Goal: Information Seeking & Learning: Find contact information

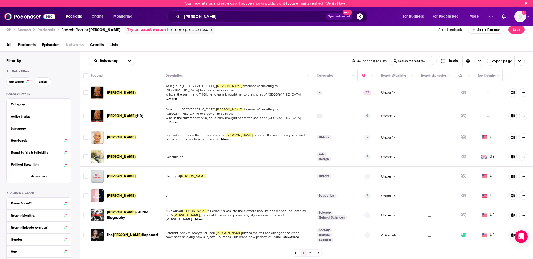
scroll to position [53, 0]
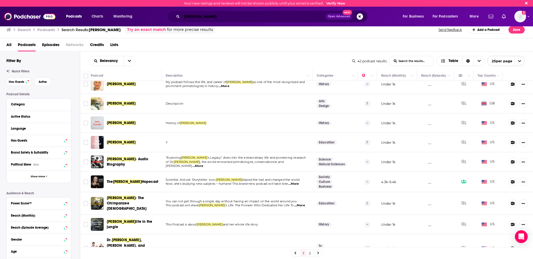
click at [199, 16] on input "[PERSON_NAME]" at bounding box center [254, 16] width 144 height 9
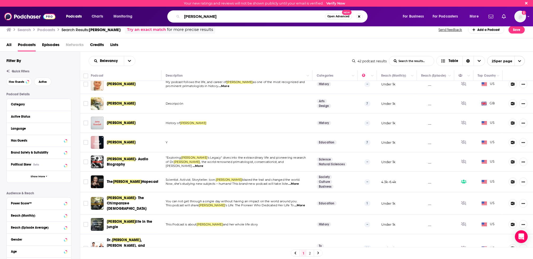
click at [199, 16] on input "[PERSON_NAME]" at bounding box center [253, 16] width 143 height 9
type input "the [PERSON_NAME] show"
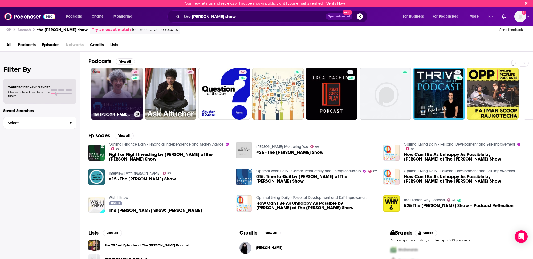
click at [104, 81] on link "70 The [PERSON_NAME] Show" at bounding box center [117, 94] width 52 height 52
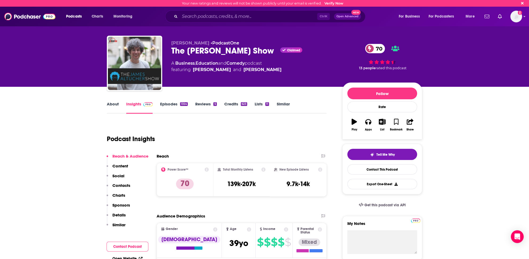
click at [125, 184] on p "Contacts" at bounding box center [121, 185] width 18 height 5
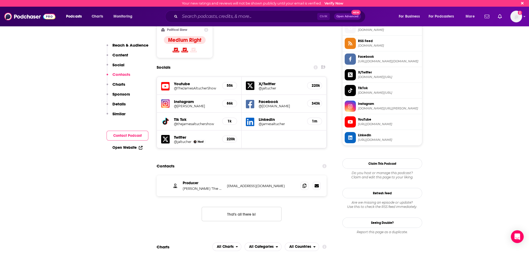
scroll to position [406, 0]
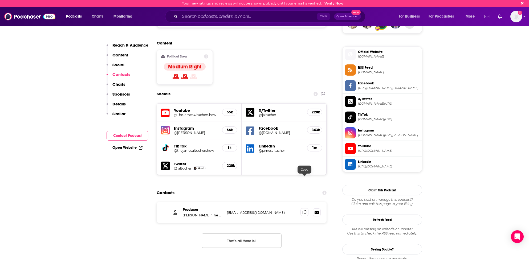
click at [306, 210] on icon at bounding box center [305, 212] width 4 height 4
